Goal: Task Accomplishment & Management: Manage account settings

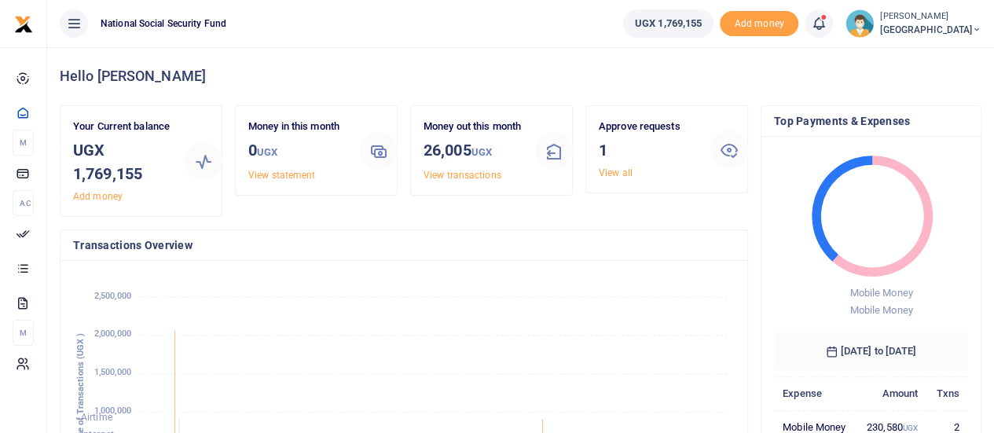
scroll to position [208, 182]
click at [609, 177] on link "View all" at bounding box center [615, 172] width 34 height 11
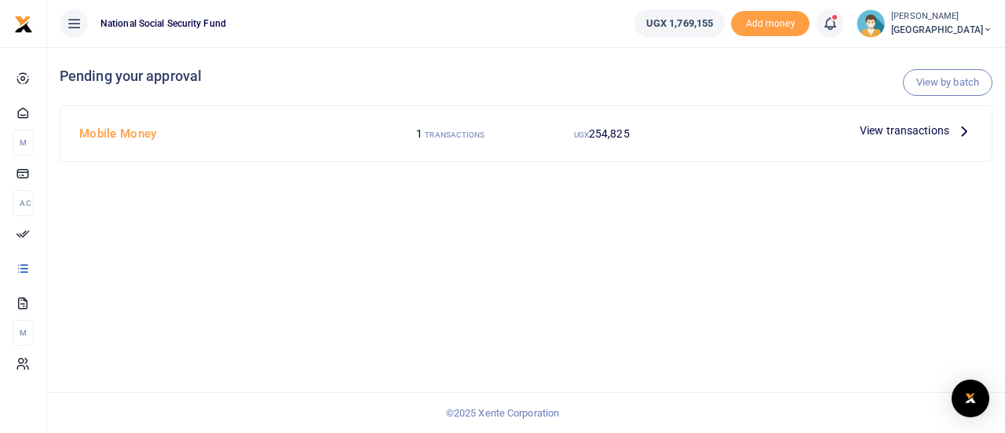
click at [881, 127] on span "View transactions" at bounding box center [905, 130] width 90 height 17
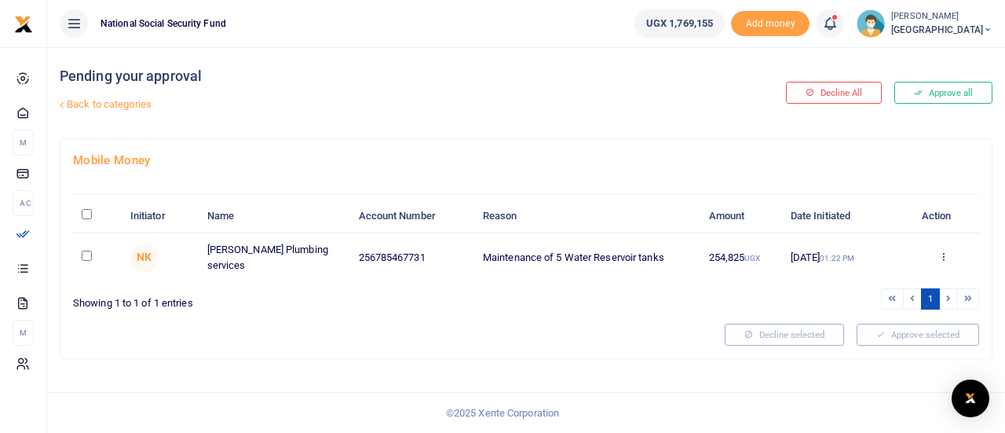
click at [943, 252] on icon at bounding box center [944, 256] width 10 height 11
click at [880, 345] on link "Details" at bounding box center [887, 351] width 124 height 22
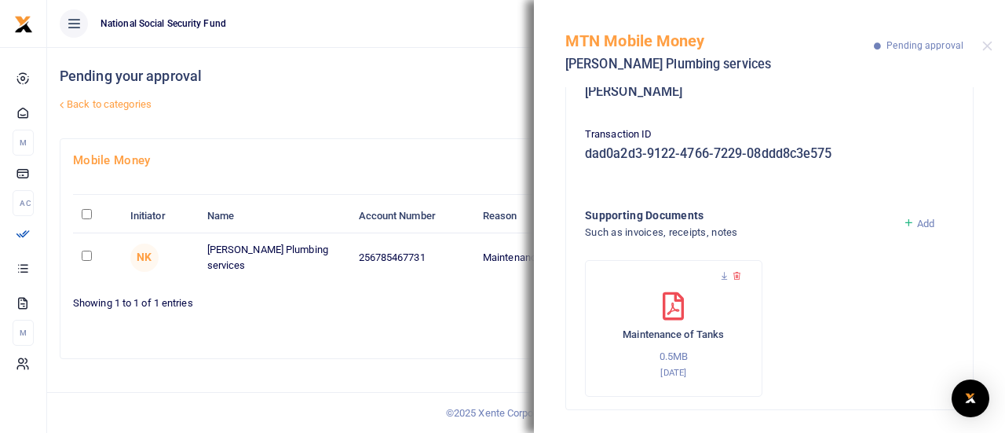
scroll to position [291, 0]
click at [725, 279] on icon at bounding box center [724, 275] width 10 height 10
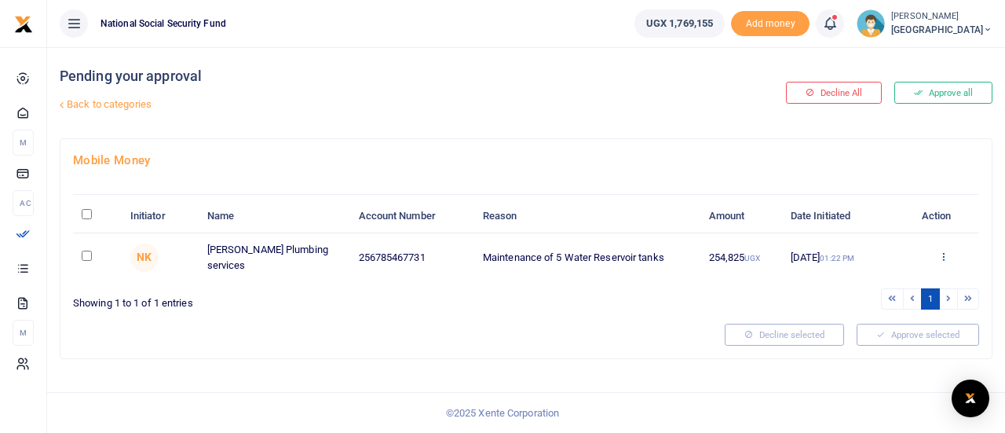
click at [943, 251] on icon at bounding box center [944, 256] width 10 height 11
drag, startPoint x: 84, startPoint y: 250, endPoint x: 97, endPoint y: 257, distance: 15.1
click at [82, 251] on input "checkbox" at bounding box center [87, 256] width 10 height 10
checkbox input "true"
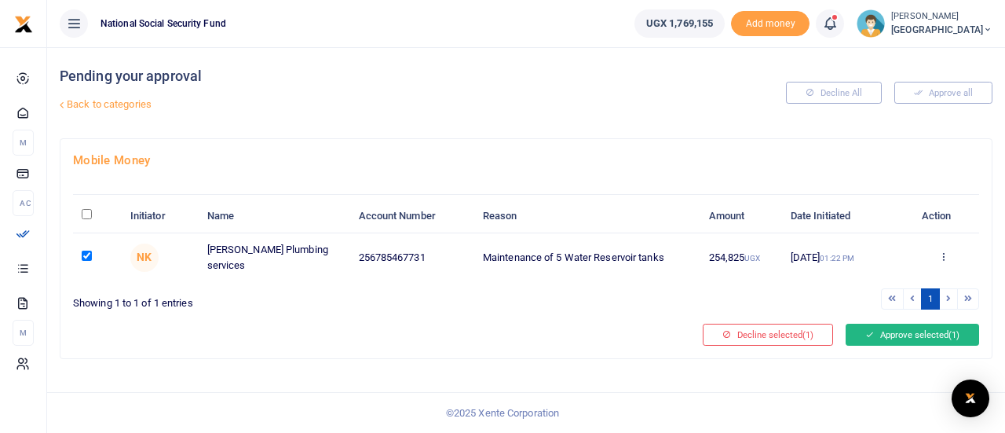
click at [921, 331] on button "Approve selected (1)" at bounding box center [913, 335] width 134 height 22
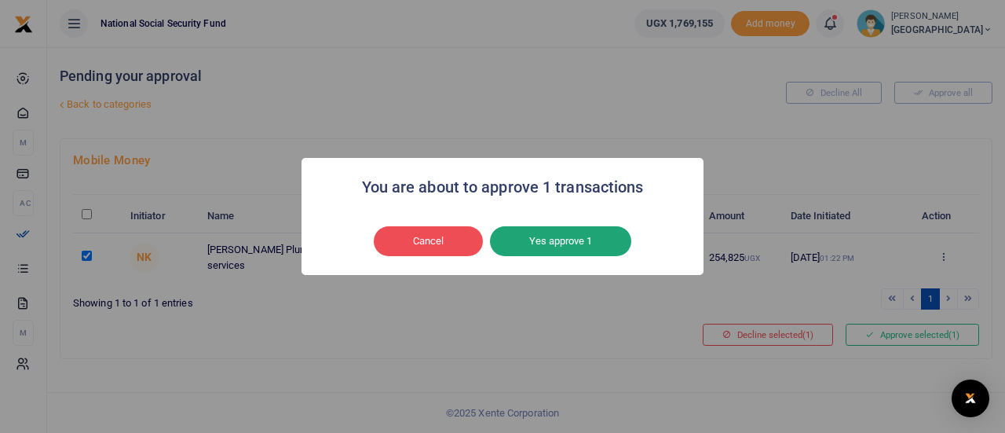
click at [572, 240] on button "Yes approve 1" at bounding box center [560, 241] width 141 height 30
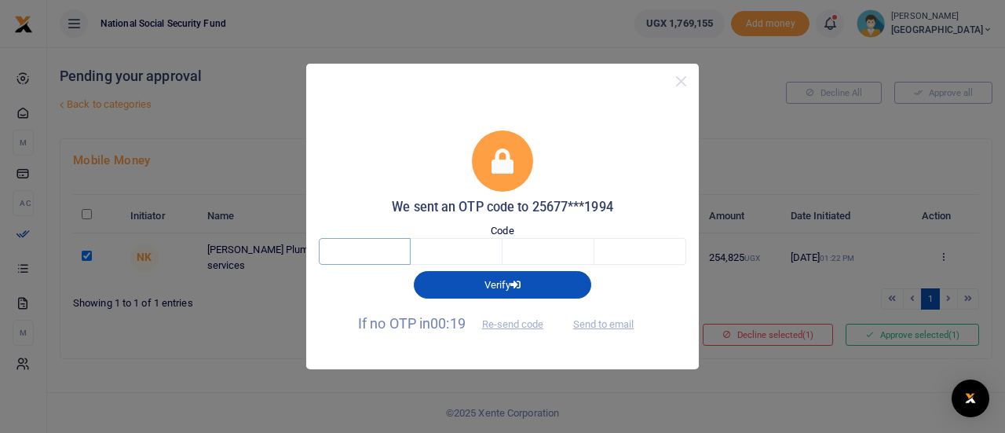
click at [344, 253] on input "text" at bounding box center [365, 251] width 92 height 27
type input "7"
type input "5"
type input "3"
type input "8"
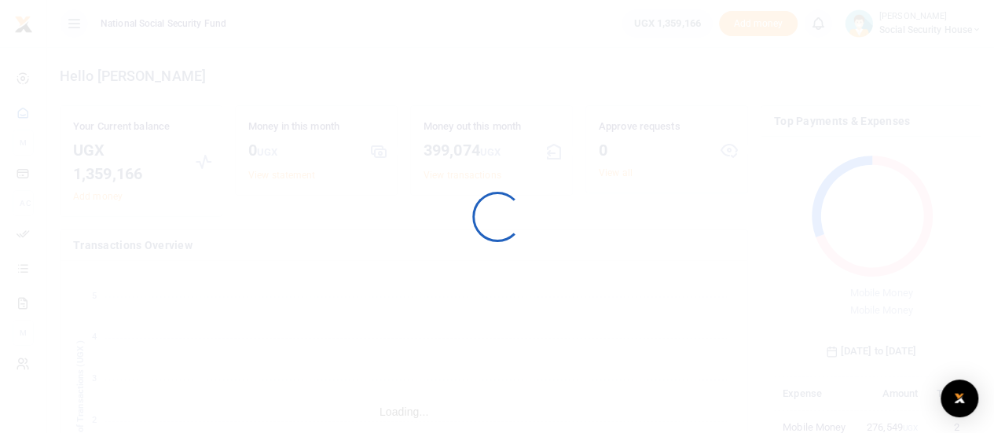
scroll to position [208, 182]
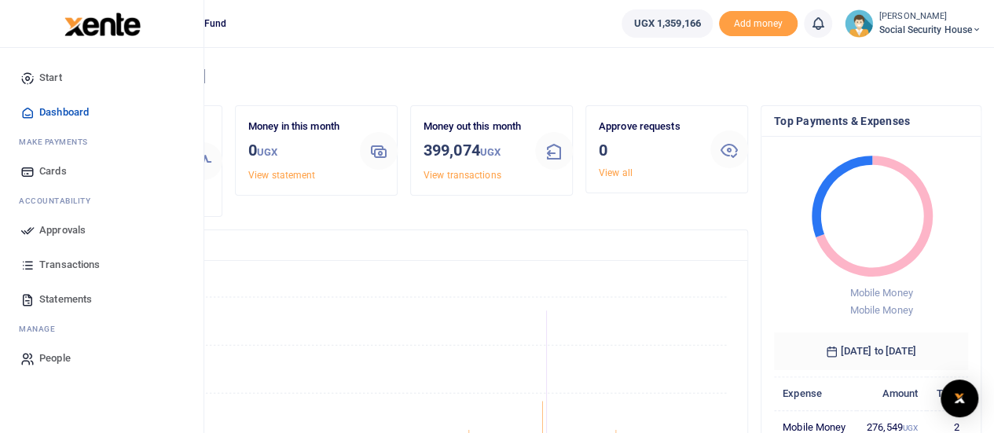
click at [66, 237] on span "Approvals" at bounding box center [62, 230] width 46 height 16
